Goal: Task Accomplishment & Management: Complete application form

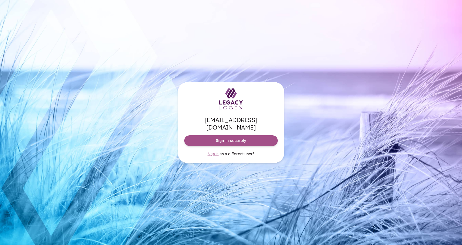
click at [213, 152] on span "Sign in" at bounding box center [212, 154] width 11 height 4
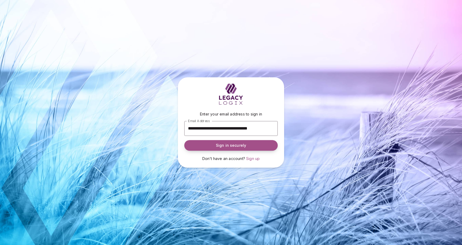
click at [226, 145] on span "Sign in securely" at bounding box center [231, 145] width 30 height 5
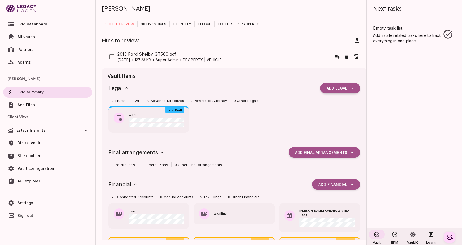
click at [28, 25] on span "EPM dashboard" at bounding box center [33, 24] width 30 height 5
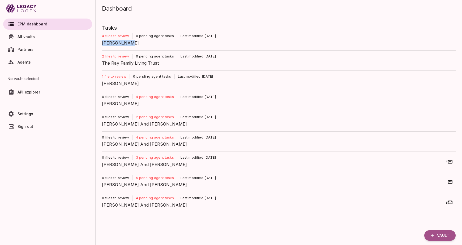
drag, startPoint x: 101, startPoint y: 43, endPoint x: 134, endPoint y: 43, distance: 32.9
click at [134, 43] on div "Tasks 4 files to review 0 pending agent tasks Last modified [DATE] [PERSON_NAME…" at bounding box center [276, 123] width 360 height 213
click at [109, 42] on span "[PERSON_NAME]" at bounding box center [276, 43] width 349 height 6
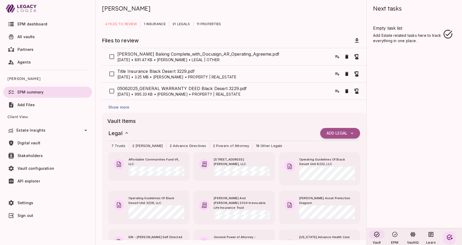
click at [31, 155] on span "Stakeholders" at bounding box center [30, 156] width 25 height 5
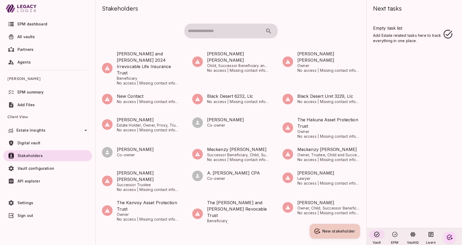
click at [332, 234] on button "New stakeholder" at bounding box center [334, 231] width 50 height 15
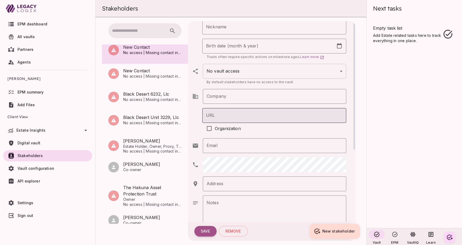
scroll to position [77, 0]
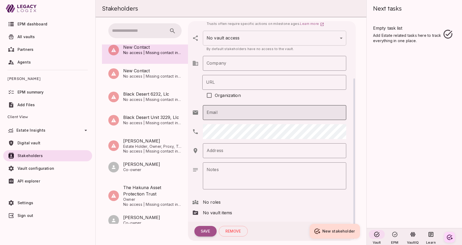
type input "********"
click at [243, 112] on input "Email" at bounding box center [274, 112] width 143 height 15
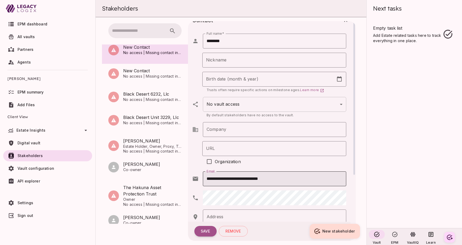
scroll to position [1, 0]
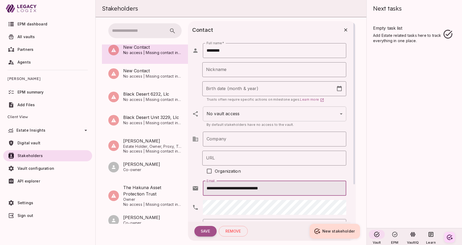
type input "**********"
click at [317, 115] on body "EPM dashboard All vaults Partners Agents Kevin Busby EPM summary Add Files Clie…" at bounding box center [231, 122] width 462 height 245
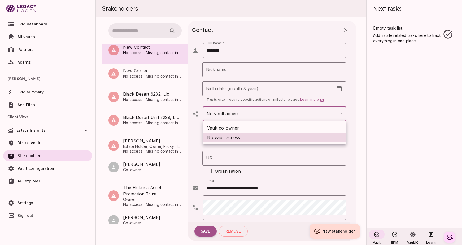
click at [239, 128] on li "Vault co-owner" at bounding box center [274, 128] width 143 height 10
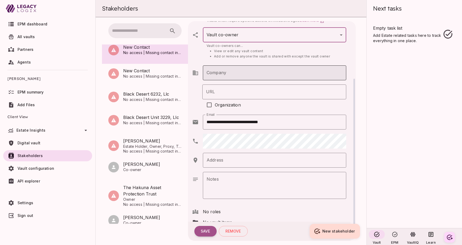
scroll to position [90, 0]
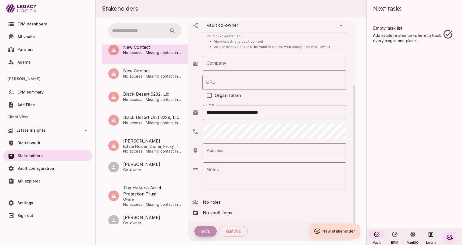
click at [205, 232] on button "Save" at bounding box center [205, 231] width 22 height 11
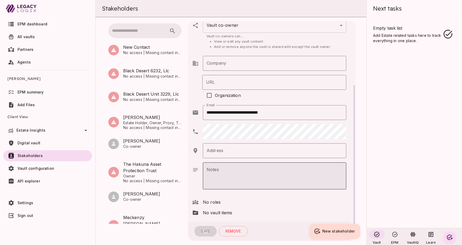
type input "*********"
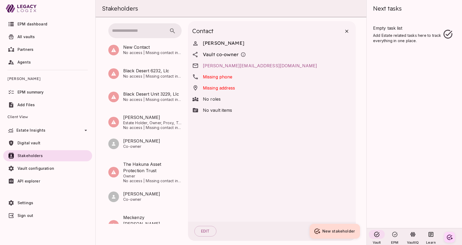
click at [26, 218] on span "Sign out" at bounding box center [54, 215] width 72 height 5
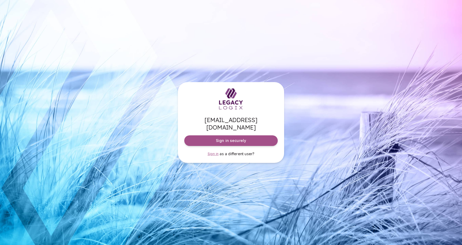
click at [215, 152] on span "Sign in" at bounding box center [212, 154] width 11 height 4
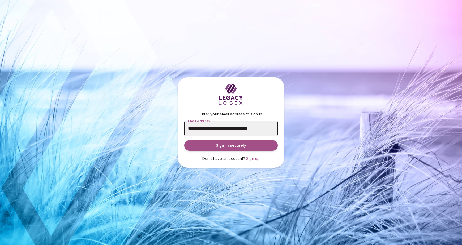
click at [236, 129] on input "**********" at bounding box center [230, 128] width 93 height 15
type input "**********"
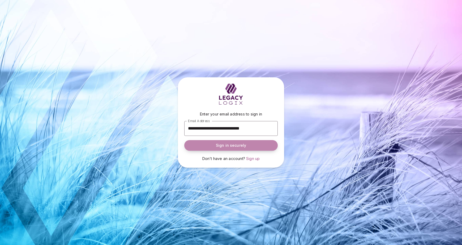
click at [229, 149] on button "Sign in securely" at bounding box center [230, 145] width 93 height 11
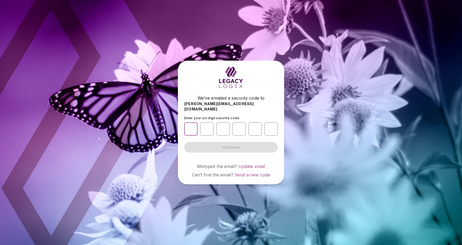
click at [189, 125] on input "number" at bounding box center [190, 129] width 13 height 13
type input "*"
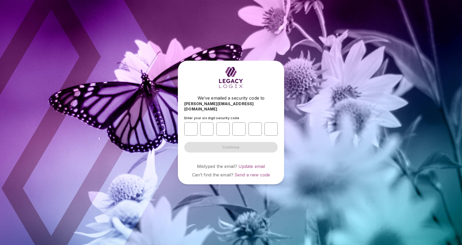
type input "*"
